Goal: Task Accomplishment & Management: Use online tool/utility

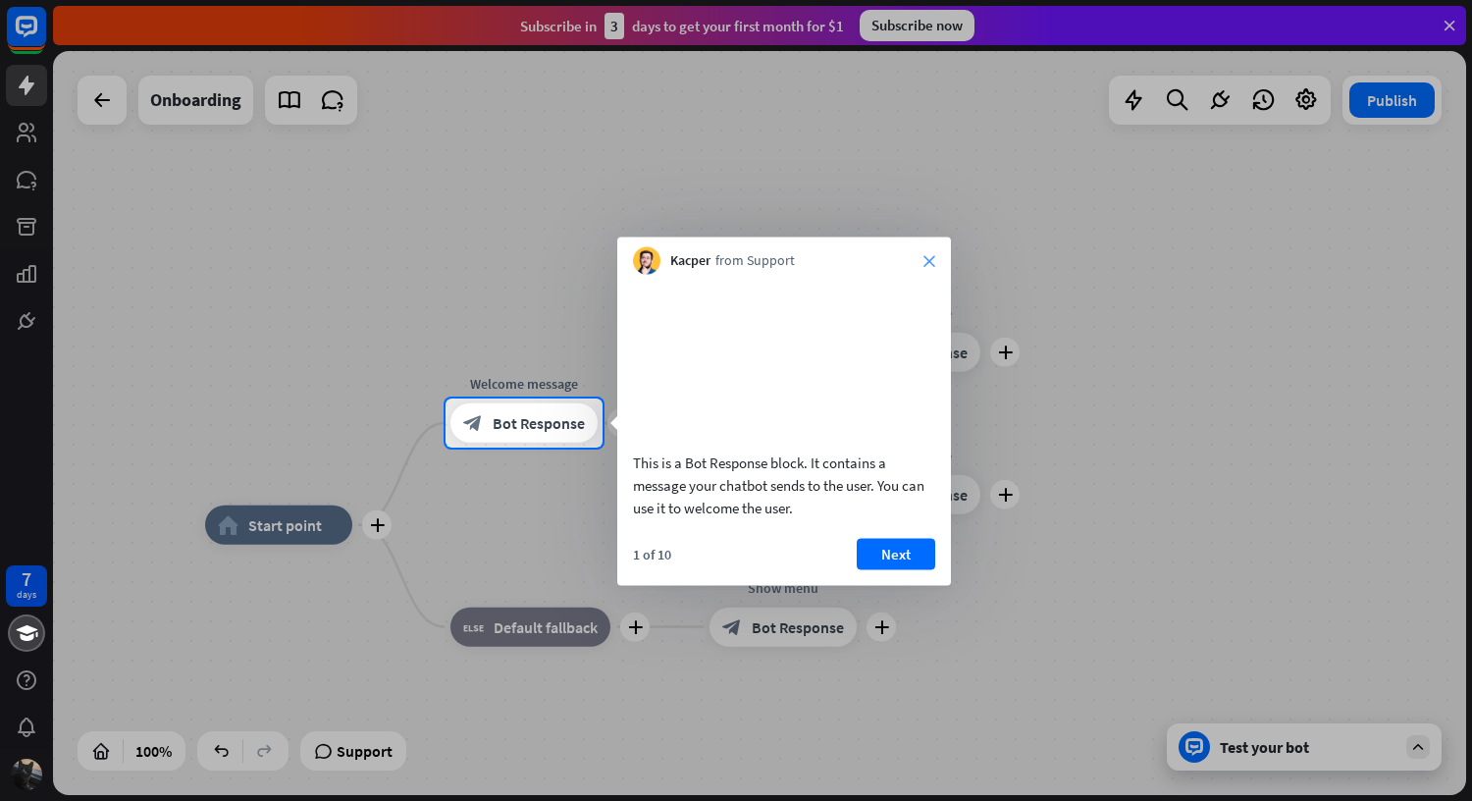
click at [931, 261] on icon "close" at bounding box center [929, 261] width 12 height 12
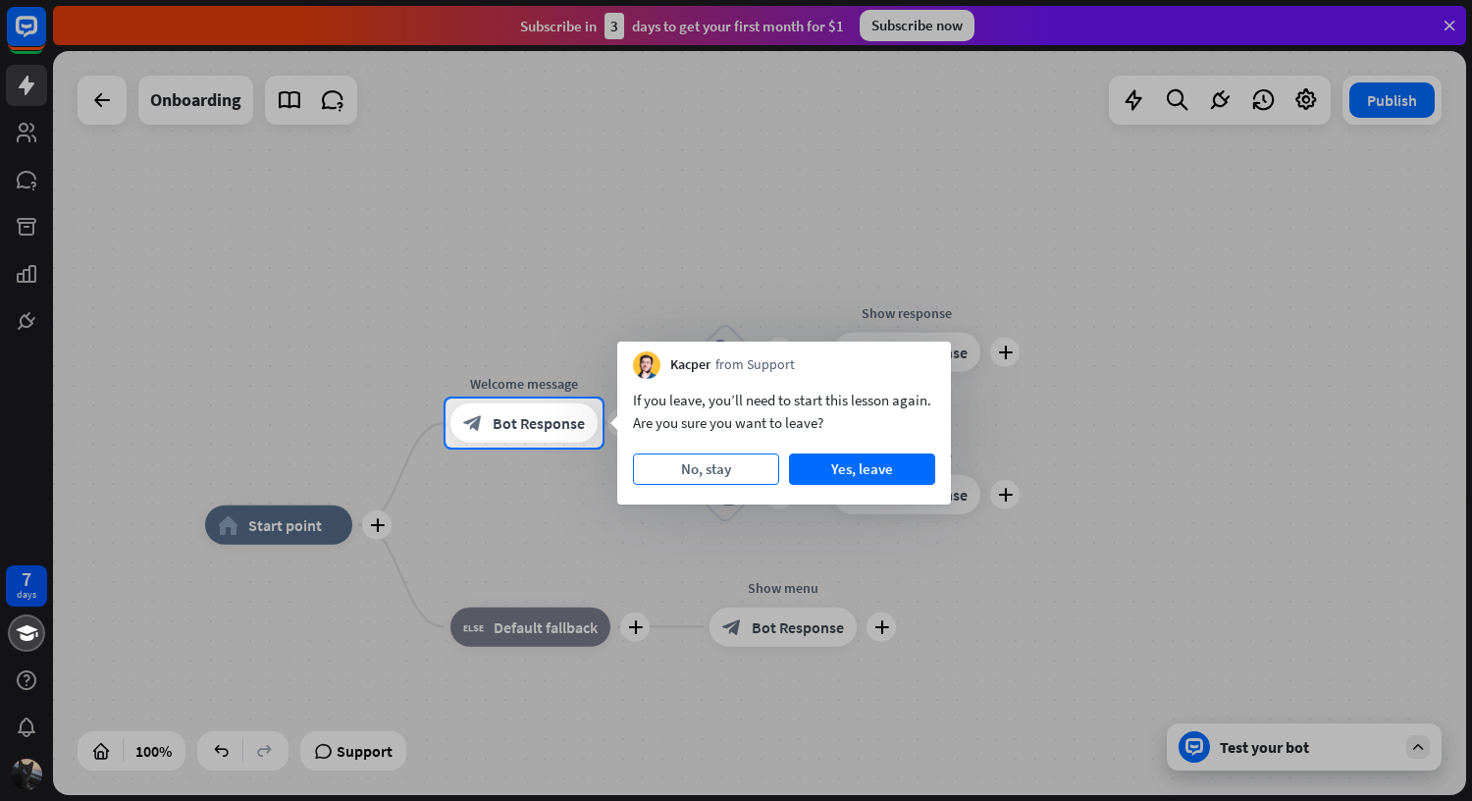
click at [728, 464] on button "No, stay" at bounding box center [706, 468] width 146 height 31
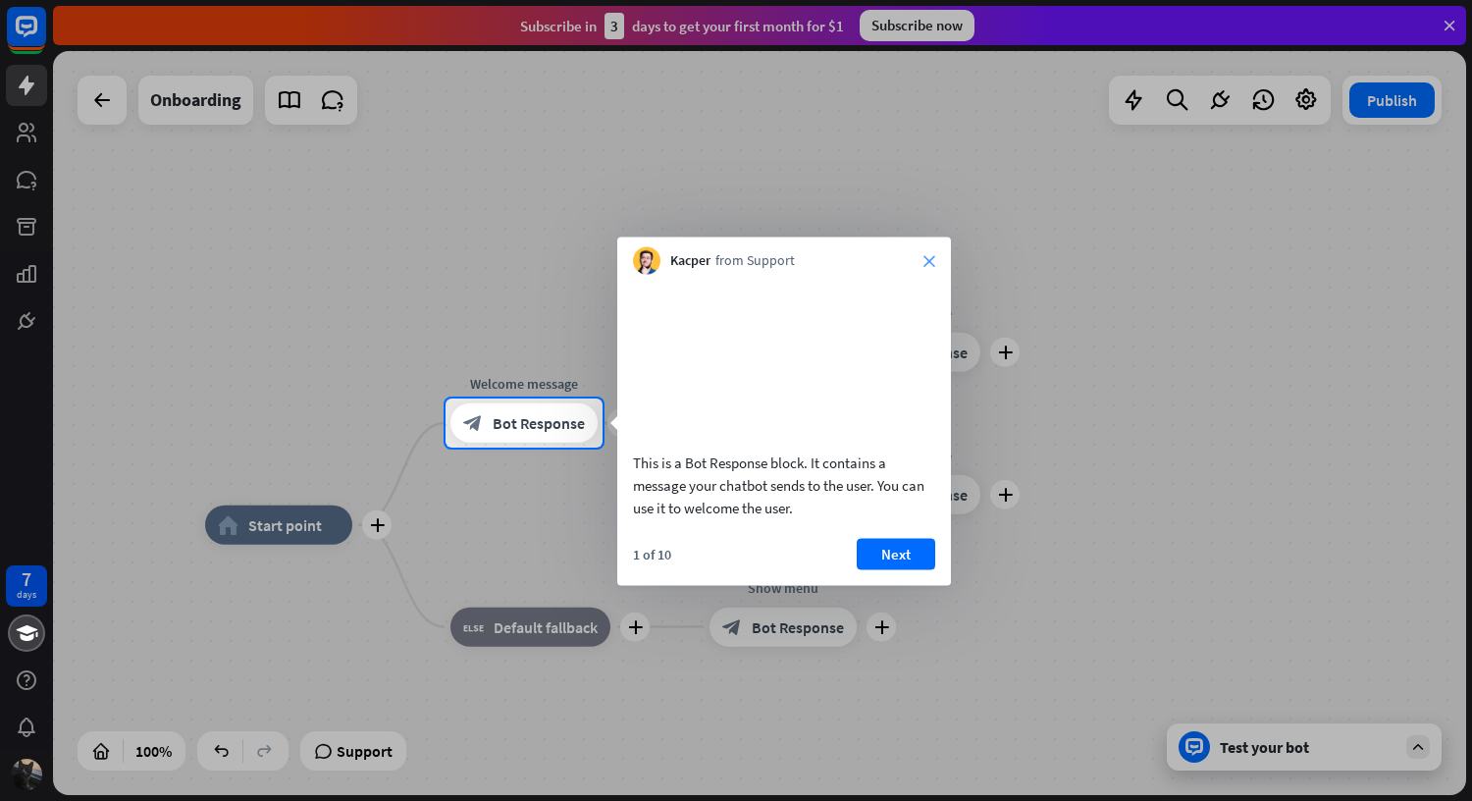
click at [930, 262] on icon "close" at bounding box center [929, 261] width 12 height 12
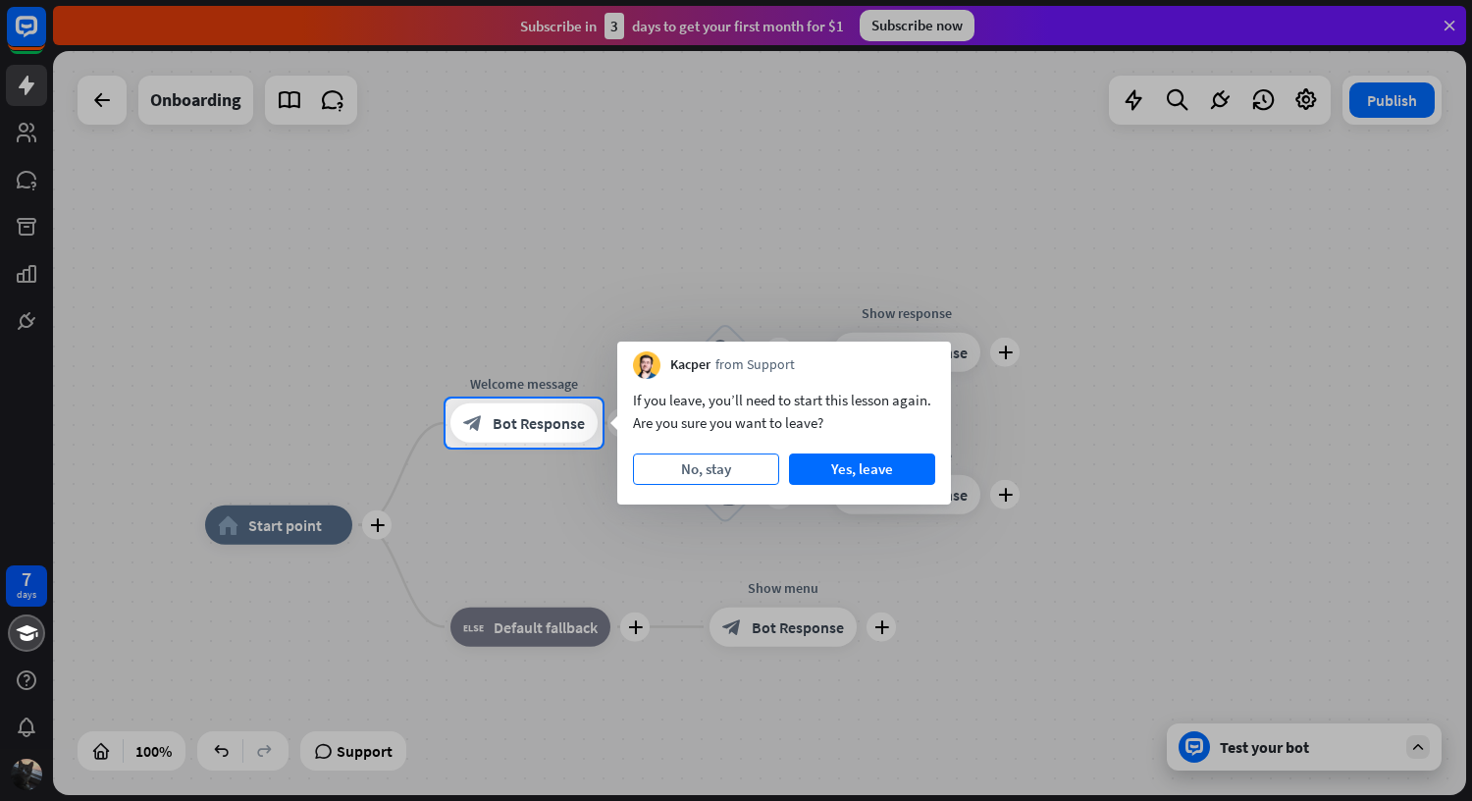
click at [712, 481] on button "No, stay" at bounding box center [706, 468] width 146 height 31
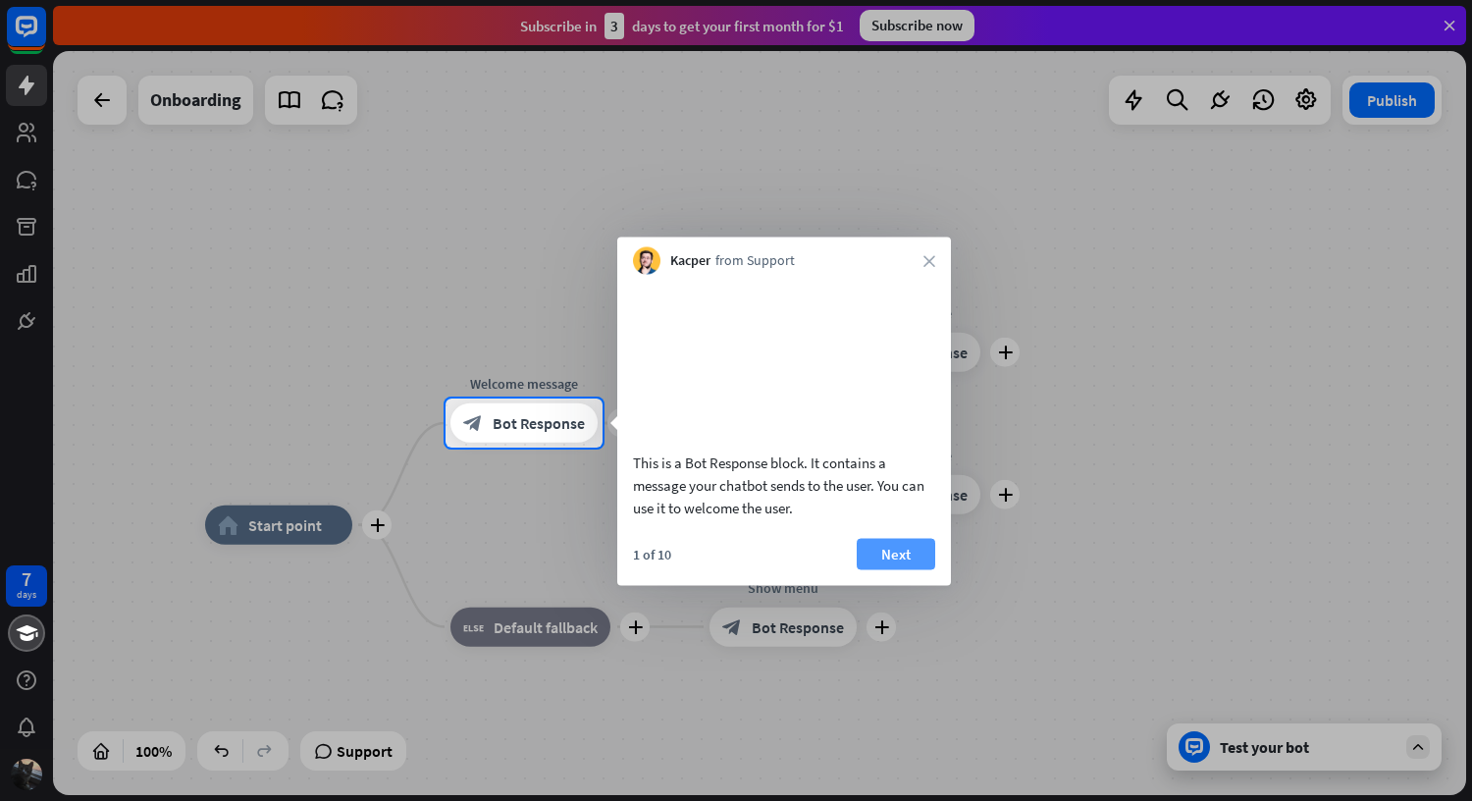
click at [909, 569] on button "Next" at bounding box center [896, 553] width 79 height 31
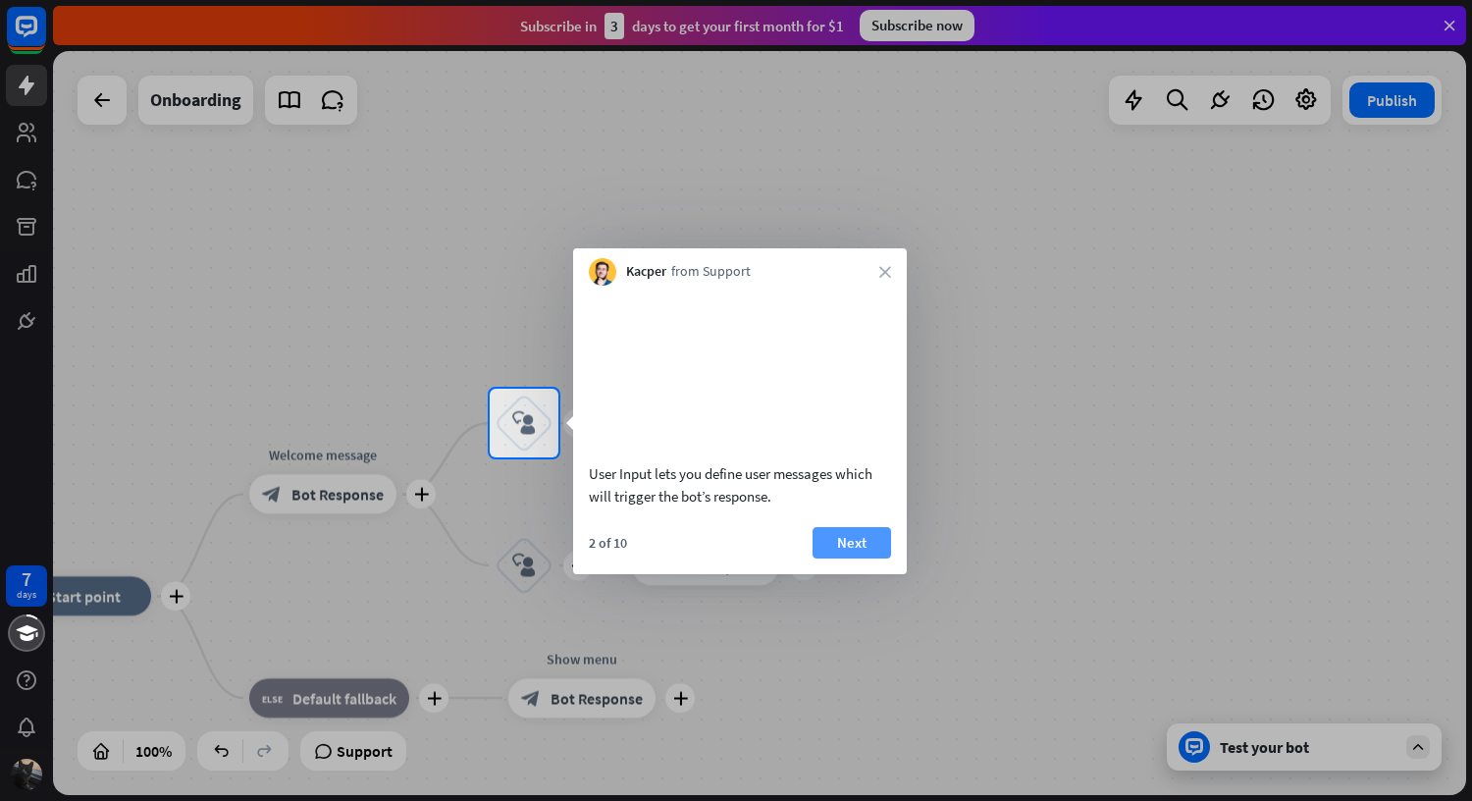
click at [854, 558] on button "Next" at bounding box center [851, 542] width 79 height 31
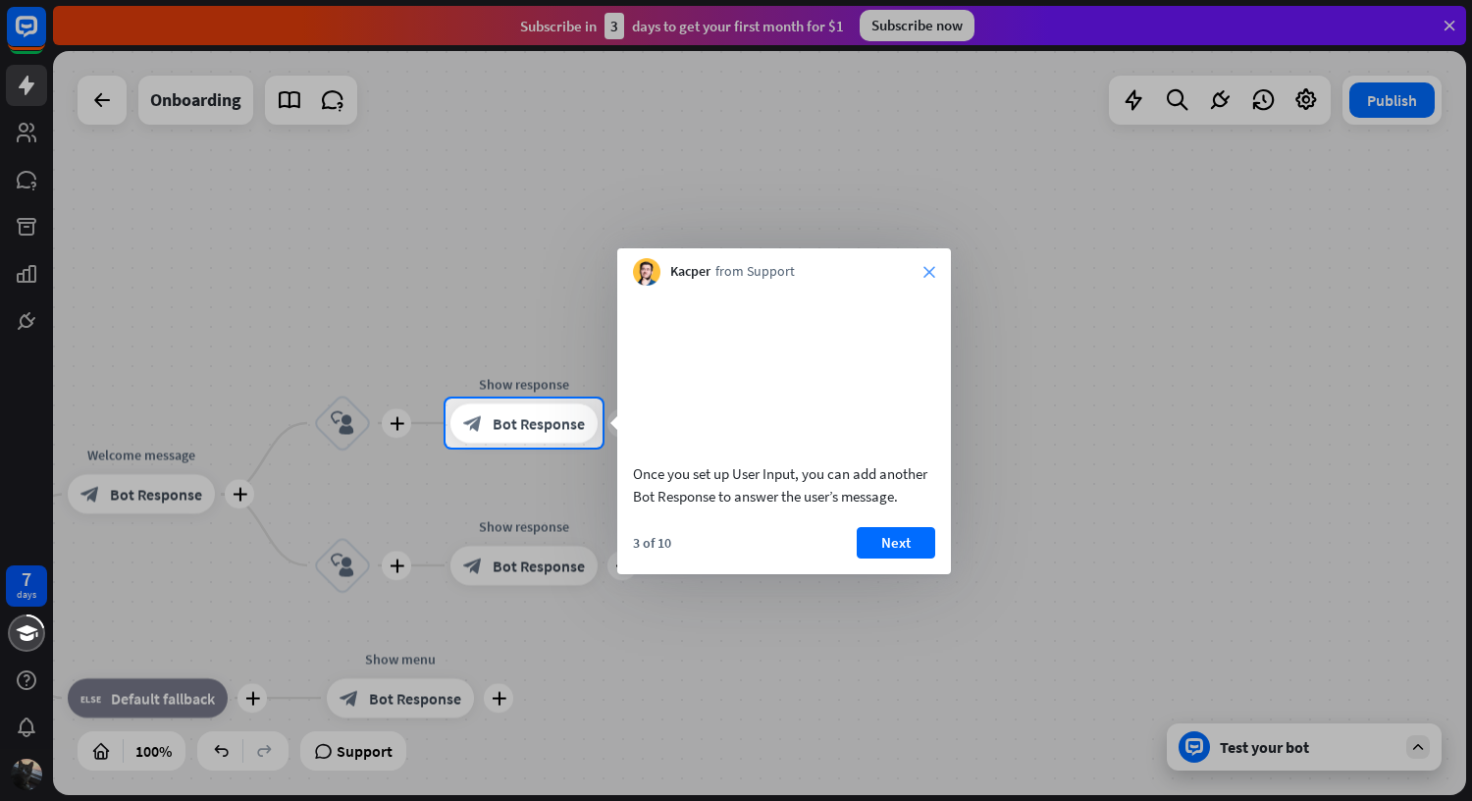
click at [934, 268] on icon "close" at bounding box center [929, 272] width 12 height 12
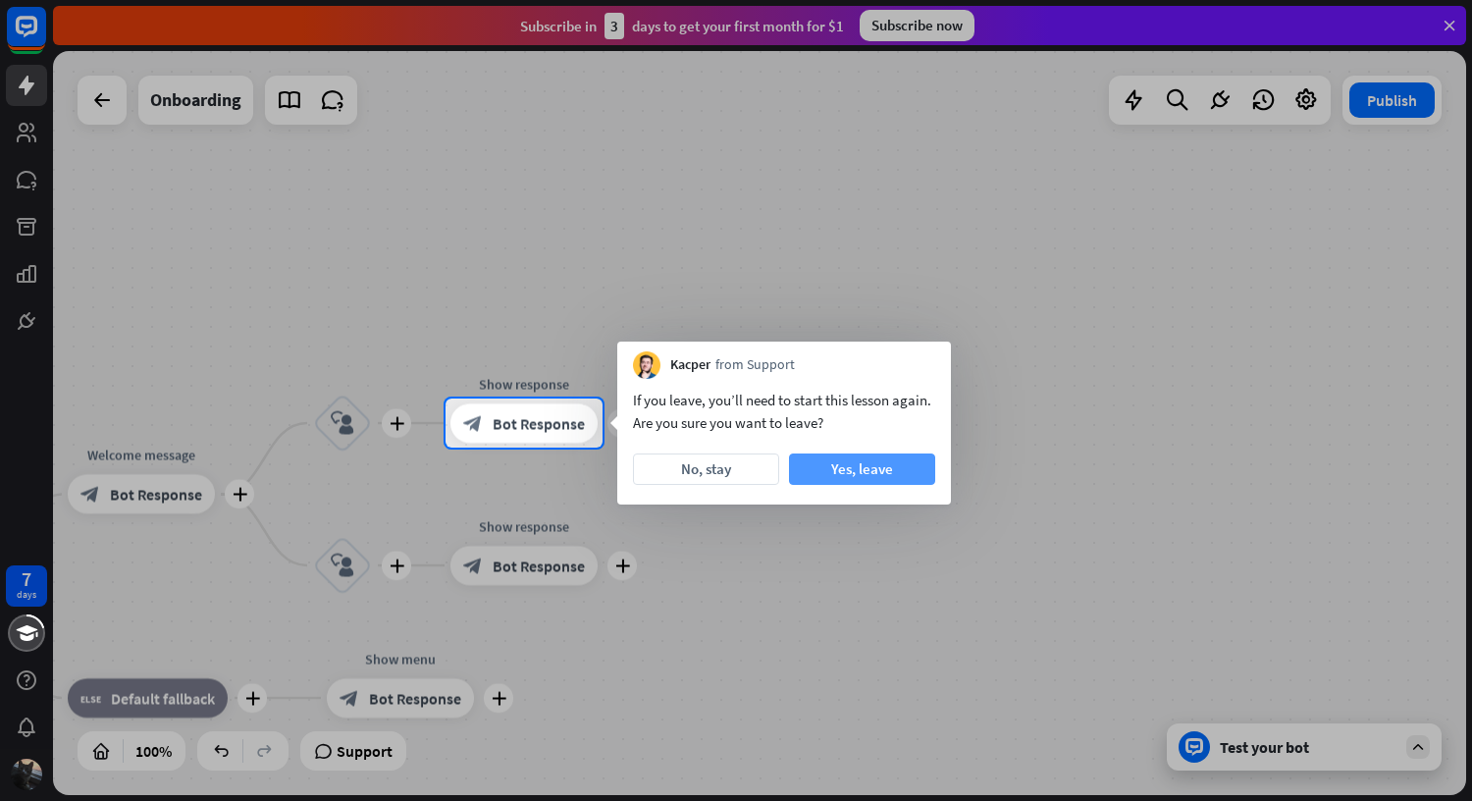
click at [855, 462] on button "Yes, leave" at bounding box center [862, 468] width 146 height 31
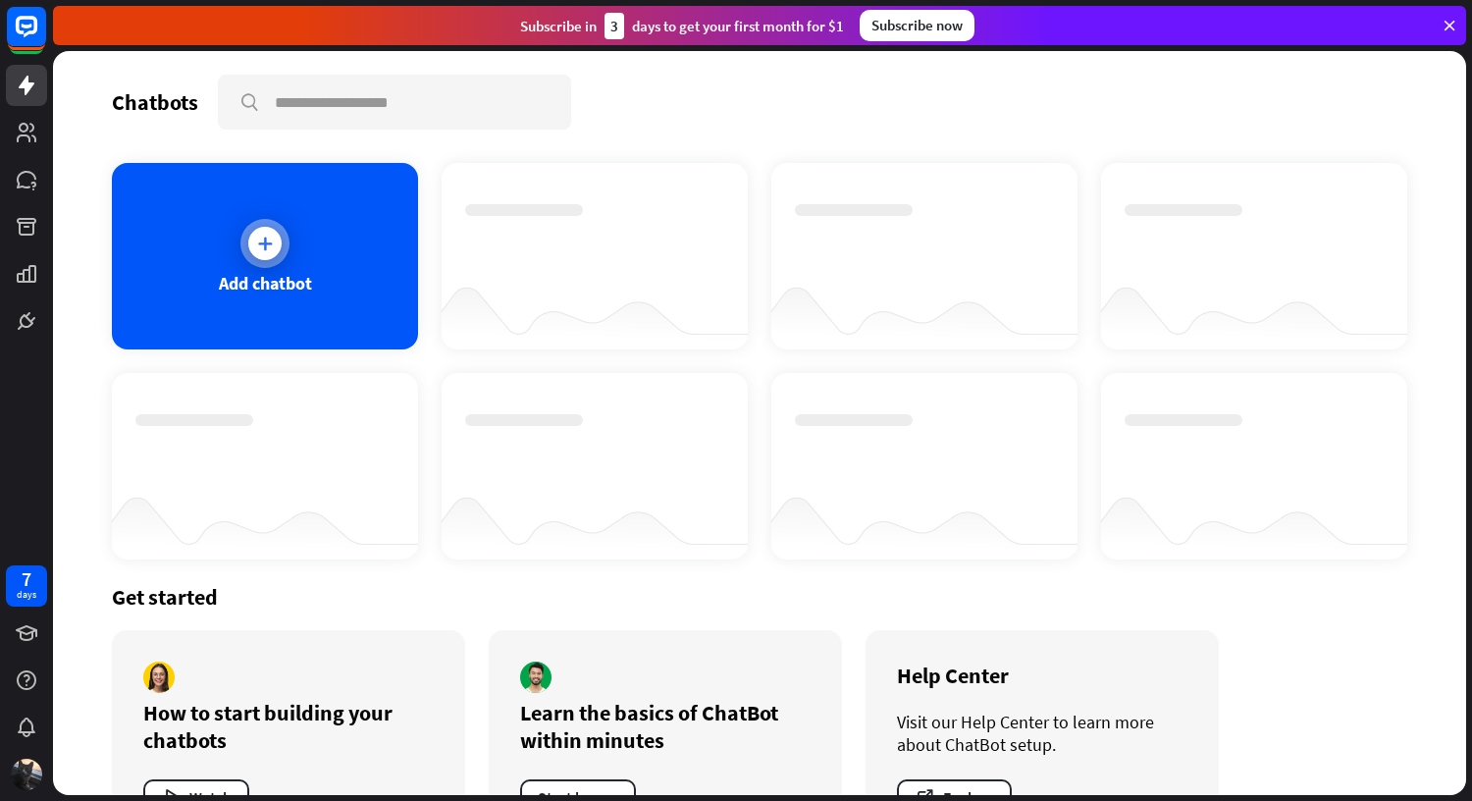
click at [299, 238] on div "Add chatbot" at bounding box center [265, 256] width 306 height 186
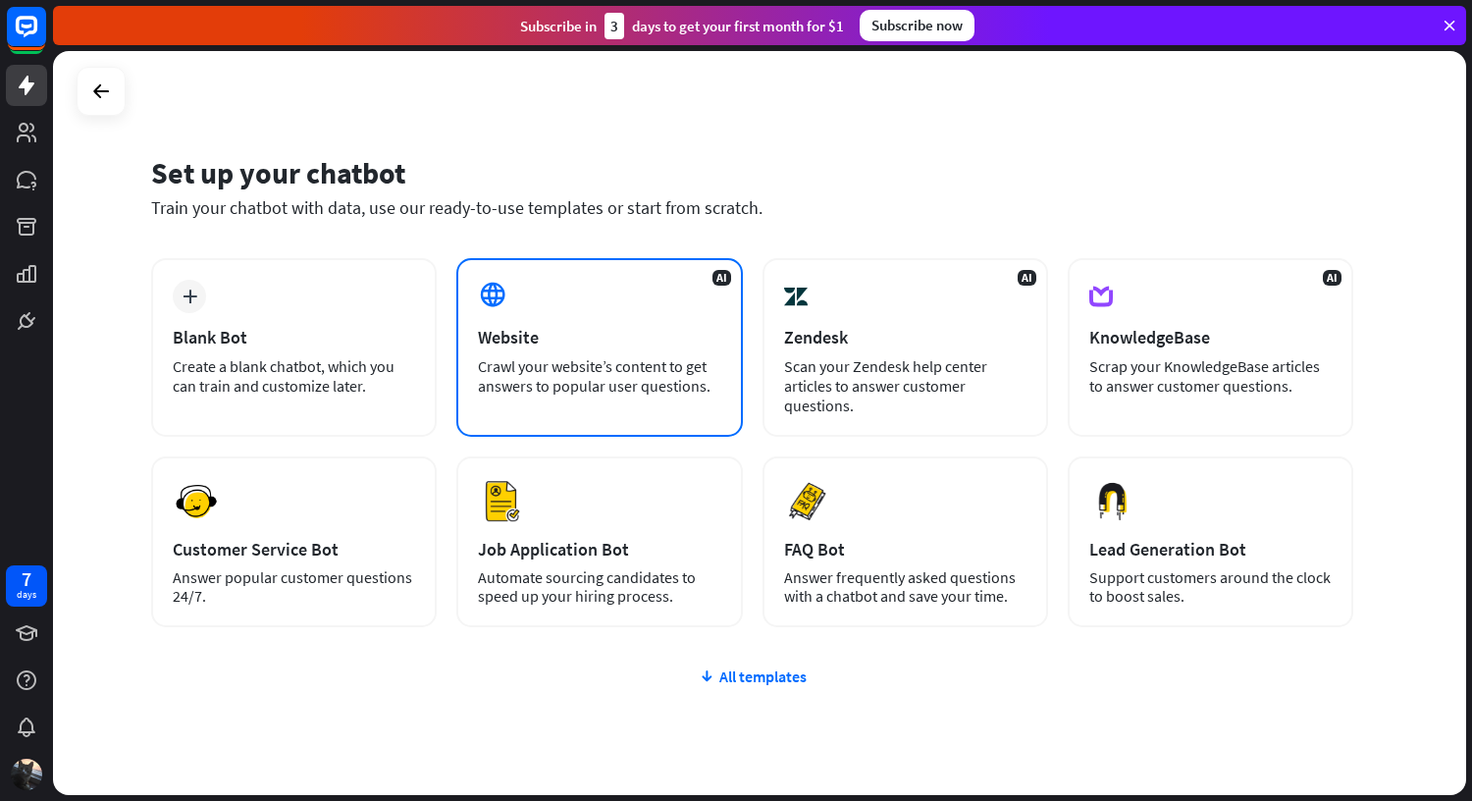
click at [593, 298] on div "AI Website Crawl your website’s content to get answers to popular user question…" at bounding box center [599, 347] width 286 height 179
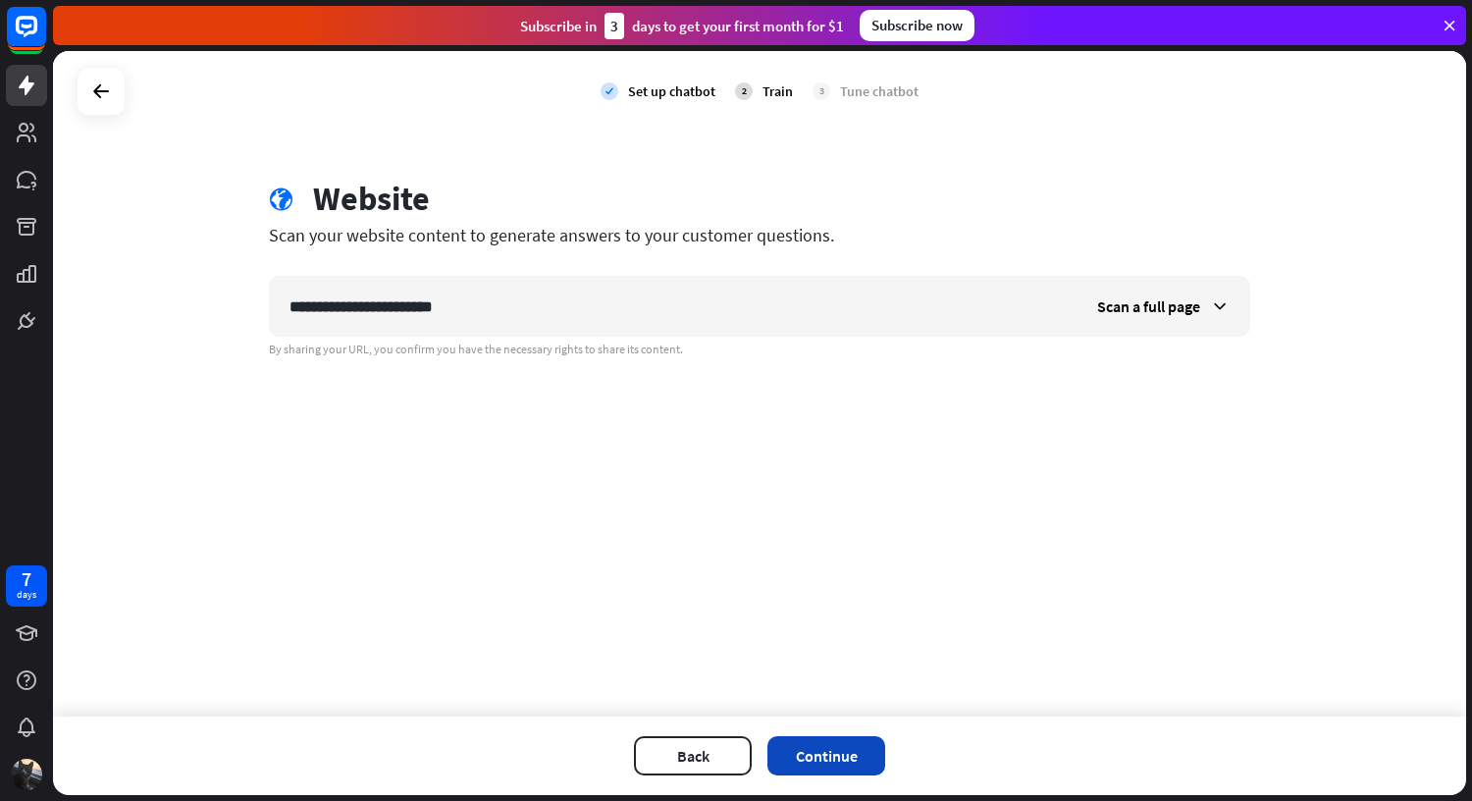
type input "**********"
click at [847, 749] on button "Continue" at bounding box center [826, 755] width 118 height 39
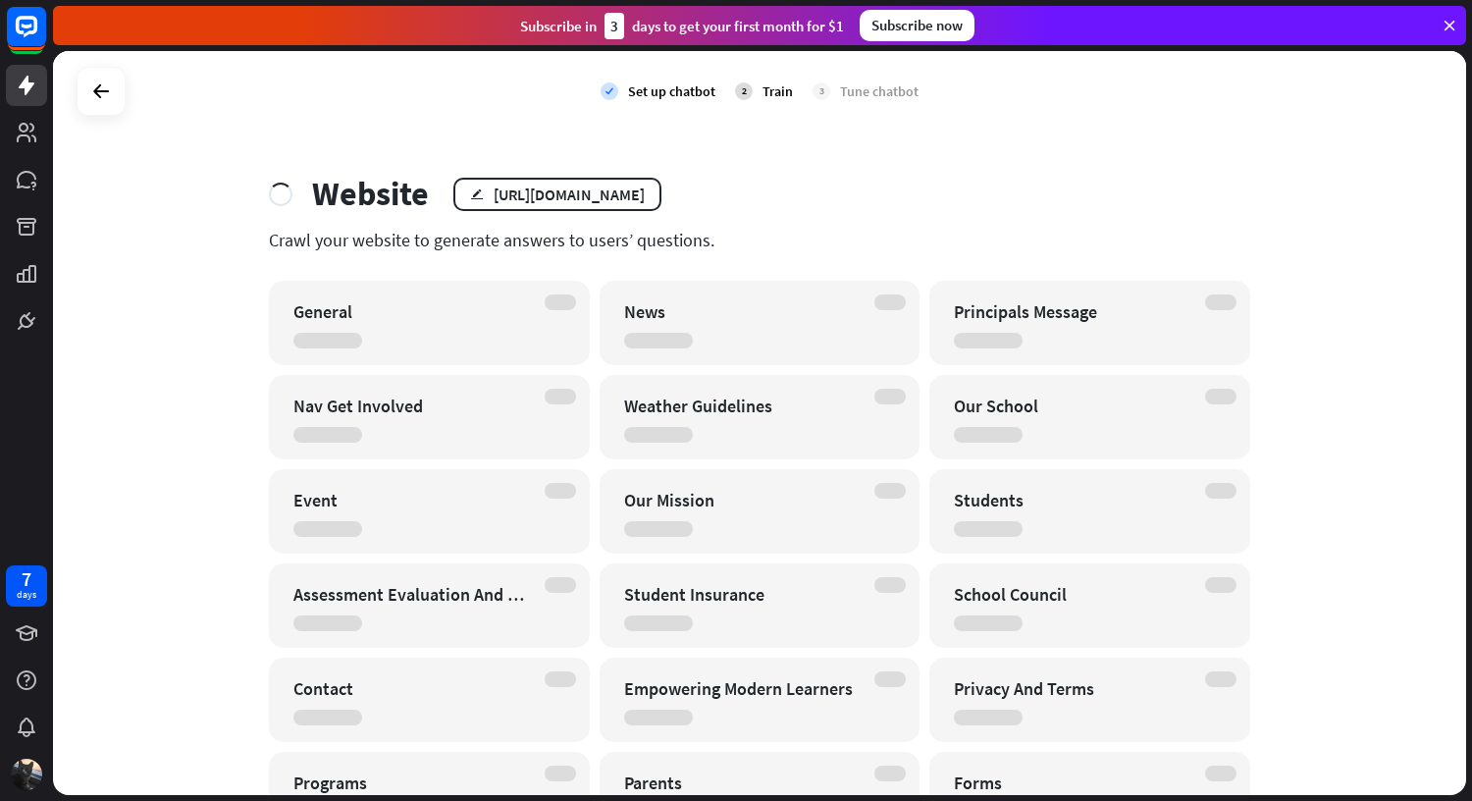
scroll to position [4, 0]
click at [1069, 154] on div "check Set up chatbot 2 Train 3 Tune chatbot Website edit [URL][DOMAIN_NAME] Cra…" at bounding box center [759, 423] width 1413 height 744
